Goal: Task Accomplishment & Management: Complete application form

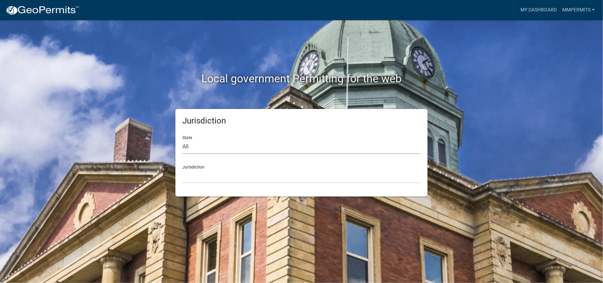
click at [222, 149] on select "All [US_STATE] [US_STATE] [US_STATE] [US_STATE] [US_STATE] [US_STATE] [US_STATE…" at bounding box center [301, 147] width 238 height 14
select select "[US_STATE]"
click at [182, 140] on select "All [US_STATE] [US_STATE] [US_STATE] [US_STATE] [US_STATE] [US_STATE] [US_STATE…" at bounding box center [301, 147] width 238 height 14
click at [216, 178] on select "City of [GEOGRAPHIC_DATA], [US_STATE] City of [GEOGRAPHIC_DATA], [US_STATE] Cit…" at bounding box center [301, 176] width 238 height 14
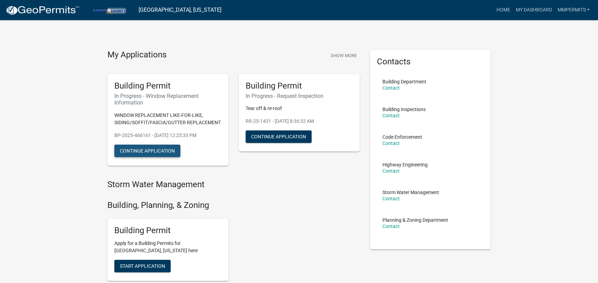
click at [151, 148] on button "Continue Application" at bounding box center [147, 150] width 66 height 12
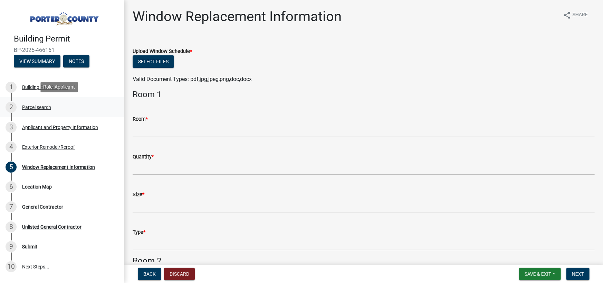
click at [39, 105] on div "Parcel search" at bounding box center [36, 107] width 29 height 5
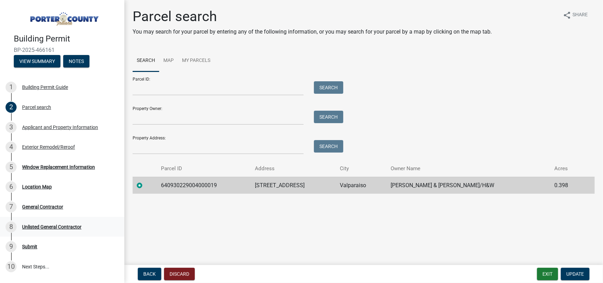
click at [45, 227] on div "Unlisted General Contractor" at bounding box center [51, 226] width 59 height 5
click at [31, 244] on div "Submit" at bounding box center [29, 246] width 15 height 5
click at [50, 165] on div "Window Replacement Information" at bounding box center [58, 167] width 73 height 5
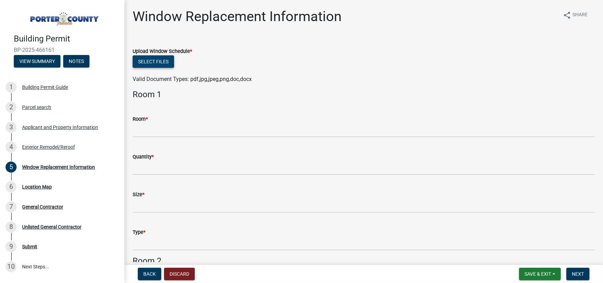
click at [158, 66] on button "Select files" at bounding box center [153, 61] width 41 height 12
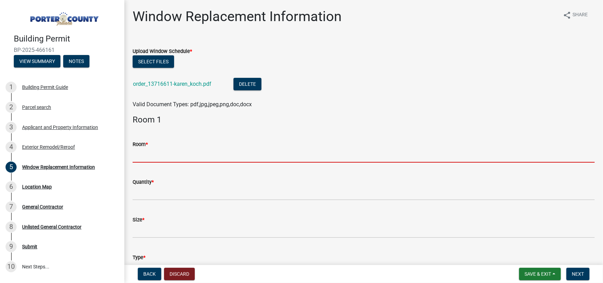
click at [199, 153] on input "Room *" at bounding box center [364, 155] width 462 height 14
type input "Unsure"
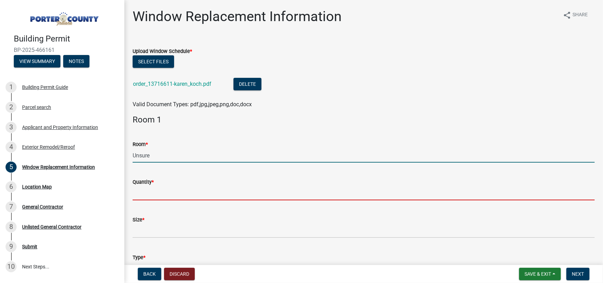
click at [149, 197] on input "Quantity *" at bounding box center [364, 193] width 462 height 14
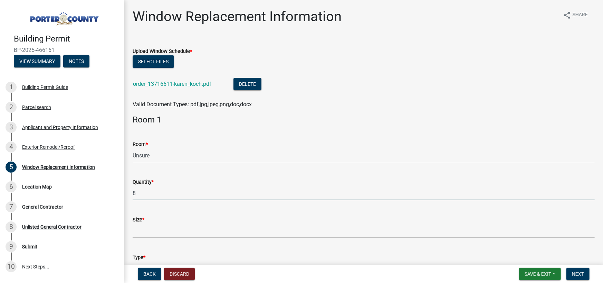
type input "8"
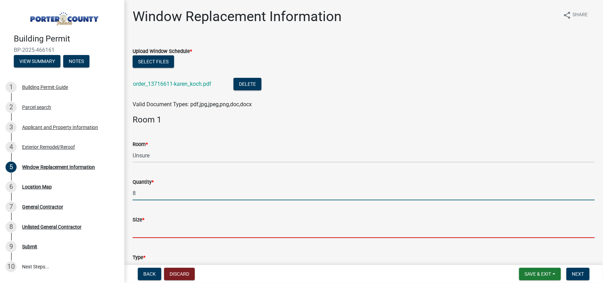
click at [150, 229] on input "Size *" at bounding box center [364, 231] width 462 height 14
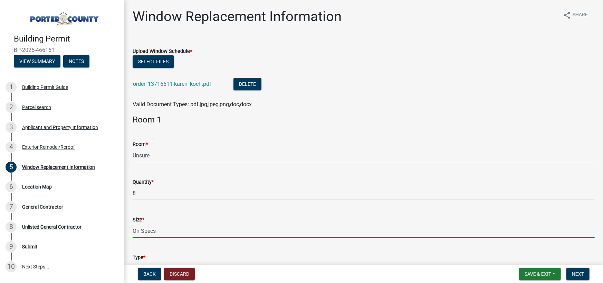
type input "On Specs"
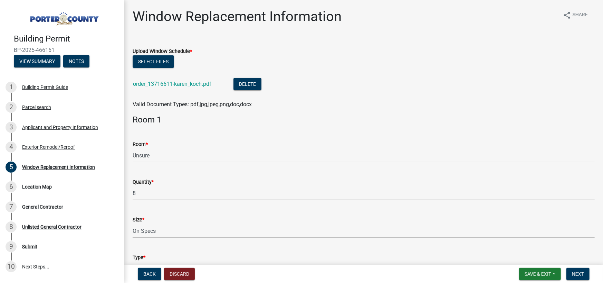
scroll to position [13, 0]
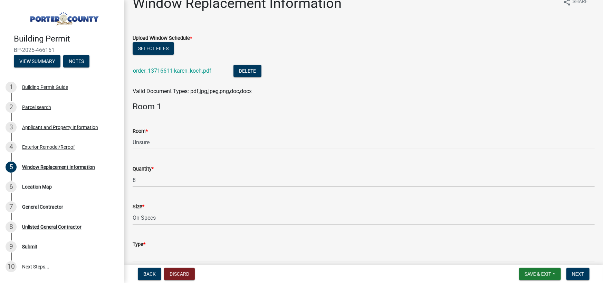
type input "P"
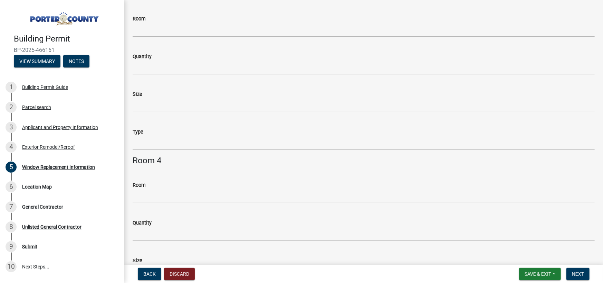
scroll to position [566, 0]
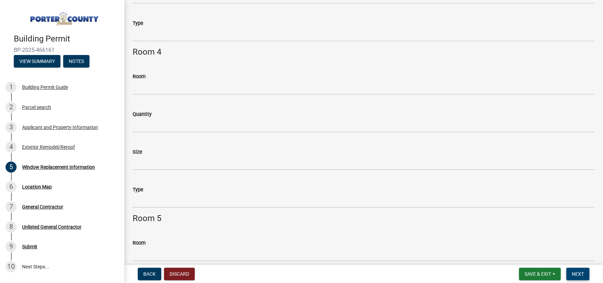
type input "Varies :)"
click at [581, 273] on span "Next" at bounding box center [578, 274] width 12 height 6
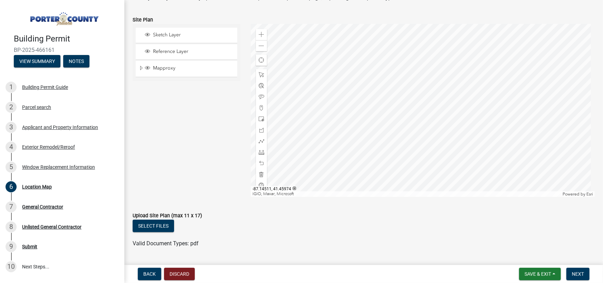
scroll to position [86, 0]
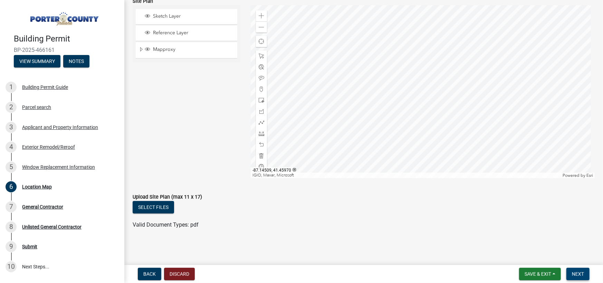
click at [576, 271] on span "Next" at bounding box center [578, 274] width 12 height 6
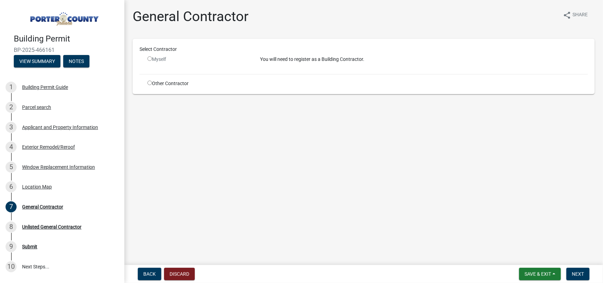
click at [148, 81] on input "radio" at bounding box center [150, 83] width 4 height 4
radio input "true"
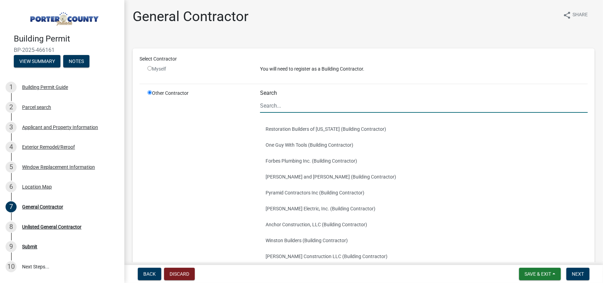
click at [303, 105] on input "Search" at bounding box center [424, 106] width 328 height 14
type input "Allstar"
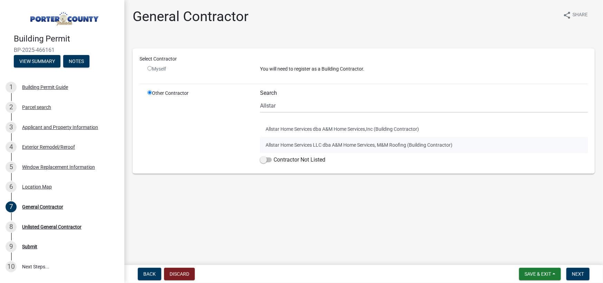
click at [345, 144] on button "Allstar Home Services LLC dba A&M Home Services, M&M Roofing (Building Contract…" at bounding box center [424, 145] width 328 height 16
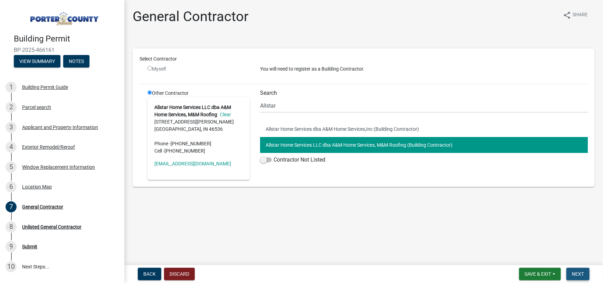
click at [582, 274] on span "Next" at bounding box center [578, 274] width 12 height 6
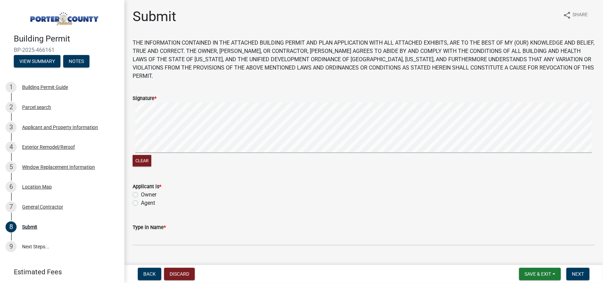
click at [141, 199] on label "Agent" at bounding box center [148, 203] width 14 height 8
click at [141, 199] on input "Agent" at bounding box center [143, 201] width 4 height 4
radio input "true"
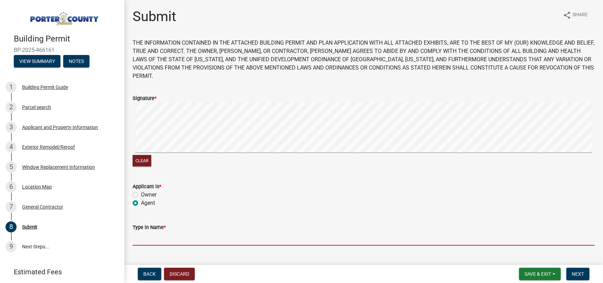
click at [177, 235] on input "Type in Name *" at bounding box center [364, 238] width 462 height 14
type input "[PERSON_NAME]"
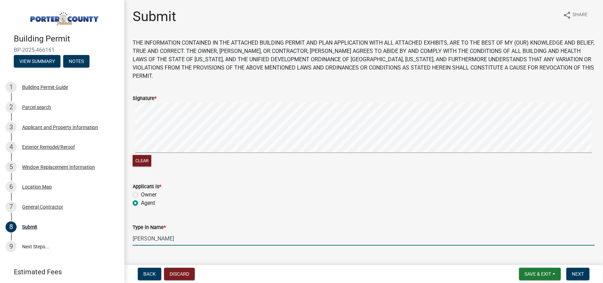
type input "7087567800"
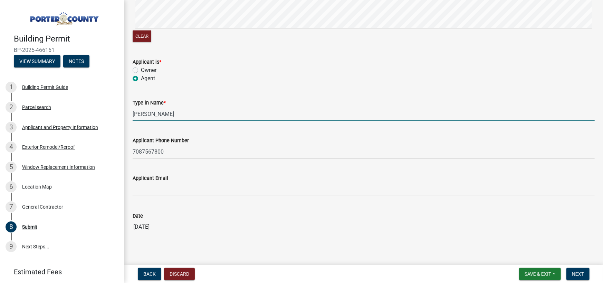
scroll to position [125, 0]
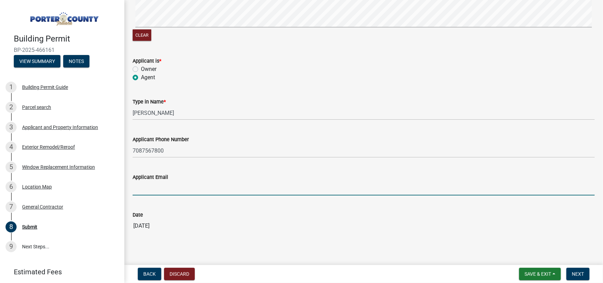
click at [204, 182] on input "Applicant Email" at bounding box center [364, 188] width 462 height 14
type input "[EMAIL_ADDRESS][DOMAIN_NAME]"
click at [286, 201] on div "Date [DATE]" at bounding box center [364, 217] width 462 height 32
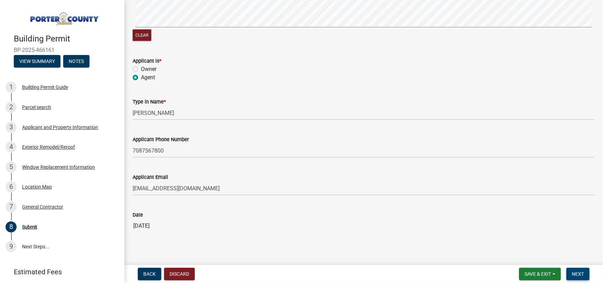
click at [575, 272] on span "Next" at bounding box center [578, 274] width 12 height 6
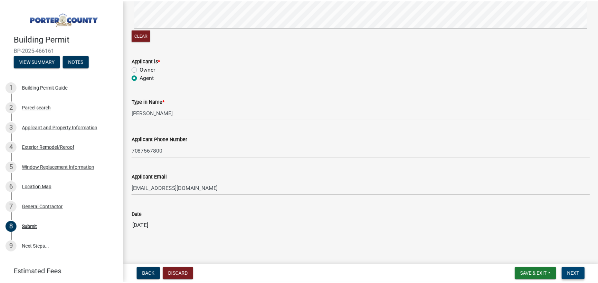
scroll to position [0, 0]
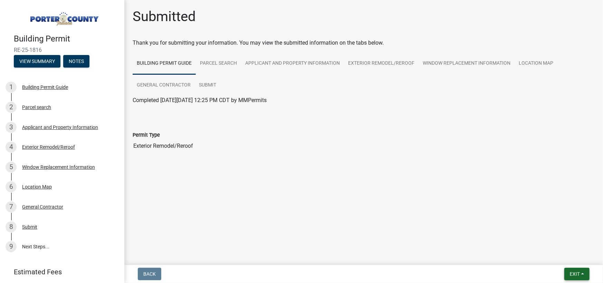
click at [574, 273] on span "Exit" at bounding box center [575, 274] width 10 height 6
click at [553, 241] on button "Save" at bounding box center [562, 239] width 55 height 17
click at [580, 269] on button "Exit" at bounding box center [577, 274] width 25 height 12
click at [556, 253] on button "Save & Exit" at bounding box center [562, 255] width 55 height 17
